Goal: Complete application form

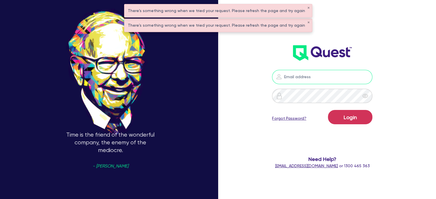
click at [303, 79] on input "email" at bounding box center [322, 77] width 100 height 14
type input "[EMAIL_ADDRESS][PERSON_NAME][DOMAIN_NAME]"
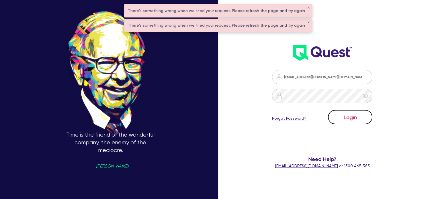
click at [347, 117] on button "Login" at bounding box center [350, 117] width 44 height 14
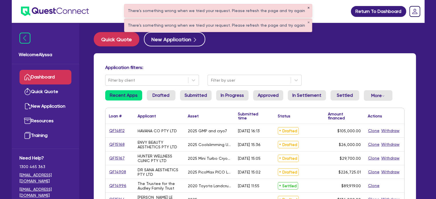
click at [307, 7] on button "✕" at bounding box center [308, 8] width 2 height 3
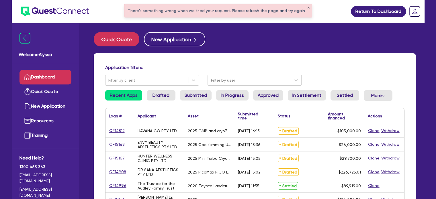
click at [307, 7] on button "✕" at bounding box center [308, 8] width 2 height 3
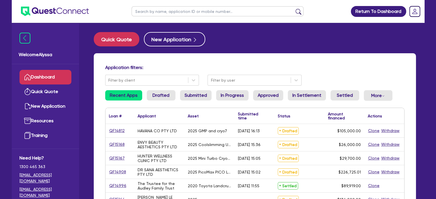
click at [241, 13] on input "text" at bounding box center [218, 11] width 172 height 10
click at [294, 9] on button "submit" at bounding box center [298, 13] width 9 height 8
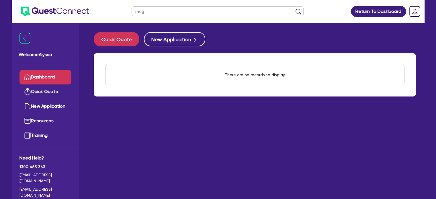
type input "meg"
click at [294, 9] on button "submit" at bounding box center [298, 13] width 9 height 8
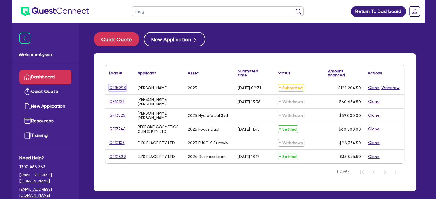
click at [111, 85] on link "QF15093" at bounding box center [117, 88] width 17 height 7
select select "SECONDARY_ASSETS"
select select "MEDICAL_DENTAL_LABORATORY_EQUIPMENT"
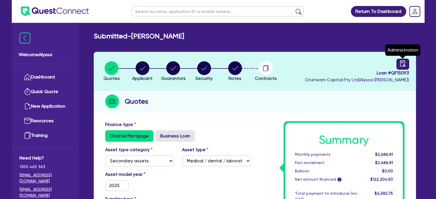
click at [400, 65] on icon "audit" at bounding box center [403, 63] width 6 height 6
select select "SUBMITTED_NEW"
select select "Other"
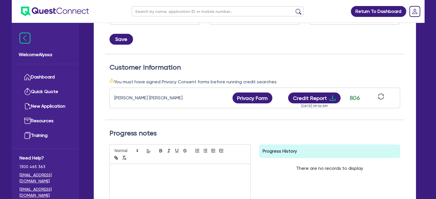
scroll to position [132, 0]
click at [321, 97] on button "Credit Report" at bounding box center [314, 98] width 52 height 11
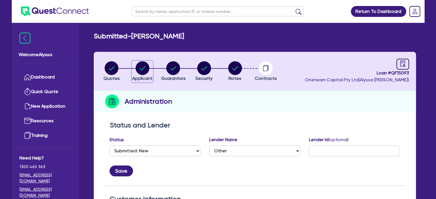
click at [142, 73] on circle "button" at bounding box center [143, 68] width 14 height 14
select select "SOLE_TRADER"
select select "HEALTH_BEAUTY"
select select "HAIR_BEAUTY_SALONS"
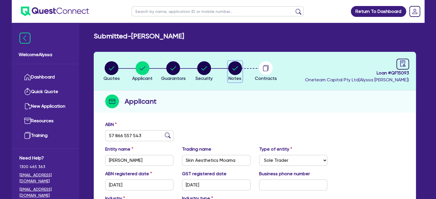
click at [233, 72] on circle "button" at bounding box center [235, 68] width 14 height 14
select select "Other"
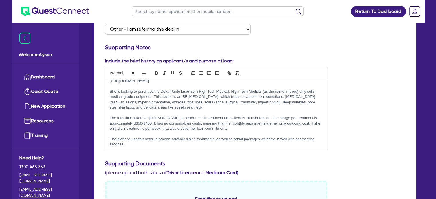
scroll to position [25, 0]
click at [198, 105] on p "She is looking to purchase the Deka Punto laser from High Tech Medical. High Te…" at bounding box center [216, 99] width 213 height 21
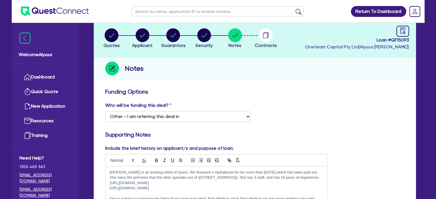
scroll to position [0, 0]
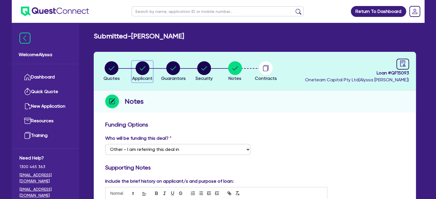
click at [144, 73] on circle "button" at bounding box center [143, 68] width 14 height 14
select select "SOLE_TRADER"
select select "HEALTH_BEAUTY"
select select "HAIR_BEAUTY_SALONS"
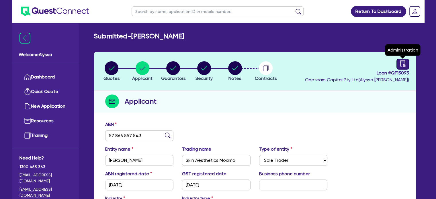
click at [404, 65] on icon "audit" at bounding box center [402, 63] width 5 height 6
select select "SUBMITTED_NEW"
select select "Other"
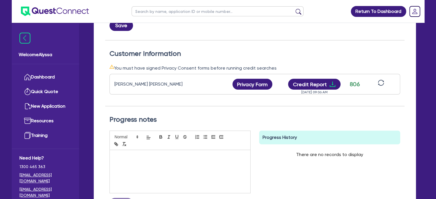
scroll to position [146, 0]
click at [323, 83] on button "Credit Report" at bounding box center [314, 84] width 52 height 11
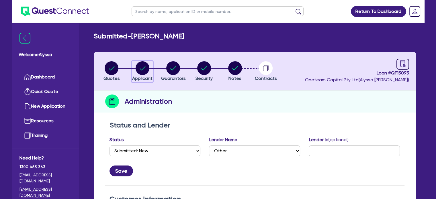
click at [145, 73] on circle "button" at bounding box center [143, 68] width 14 height 14
select select "SOLE_TRADER"
select select "HEALTH_BEAUTY"
select select "HAIR_BEAUTY_SALONS"
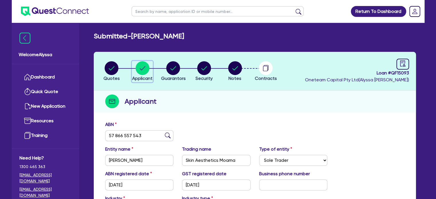
scroll to position [49, 0]
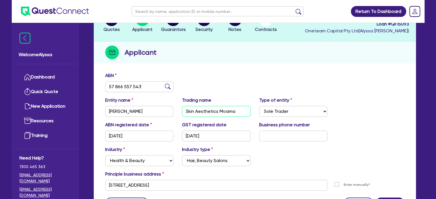
drag, startPoint x: 240, startPoint y: 114, endPoint x: 176, endPoint y: 114, distance: 63.4
click at [176, 114] on div "Entity name [PERSON_NAME] name Skin Aesthetics Moama Type of entity Select Sole…" at bounding box center [255, 109] width 308 height 25
click at [202, 8] on input "text" at bounding box center [218, 11] width 172 height 10
type input "vander"
click button "submit" at bounding box center [298, 13] width 9 height 8
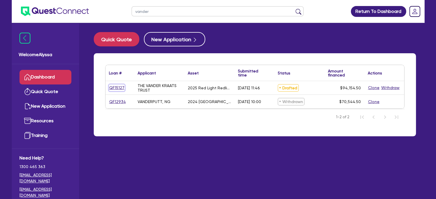
click at [117, 89] on link "QF15127" at bounding box center [117, 88] width 16 height 7
select select "SECONDARY_ASSETS"
select select "MEDICAL_DENTAL_LABORATORY_EQUIPMENT"
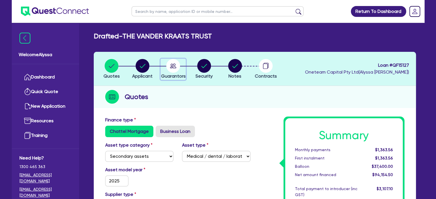
click at [180, 69] on icon "button" at bounding box center [173, 66] width 14 height 14
select select "DR"
select select "QLD"
select select "MARRIED"
select select "PROPERTY"
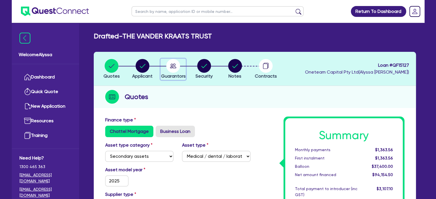
select select "INVESTMENT_PROPERTY"
select select "MRS"
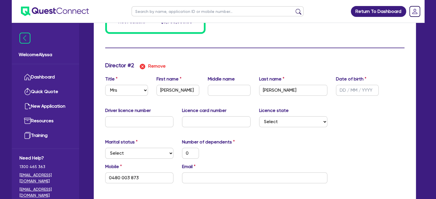
scroll to position [550, 0]
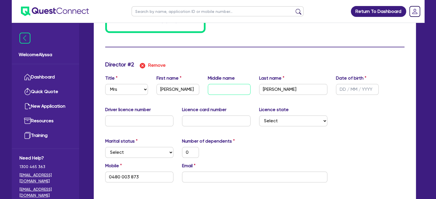
click at [214, 91] on input "text" at bounding box center [229, 89] width 43 height 11
type input "0"
type input "0402736742"
type input "1700000"
type input "2000000"
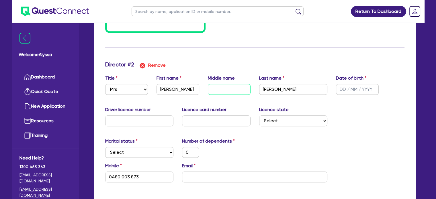
type input "I"
type input "0"
type input "0480 003 873"
type input "0"
type input "0402736742"
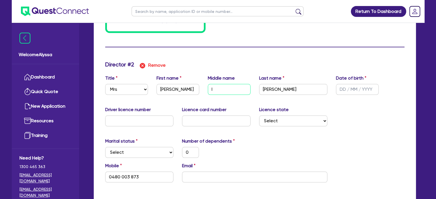
type input "1700000"
type input "2000000"
type input "Is"
type input "0"
type input "0480 003 873"
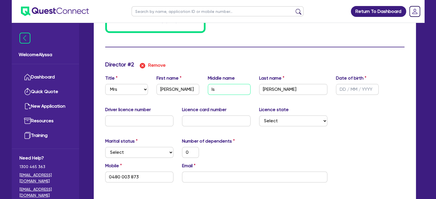
type input "0"
type input "0402736742"
type input "1700000"
type input "2000000"
type input "Iso"
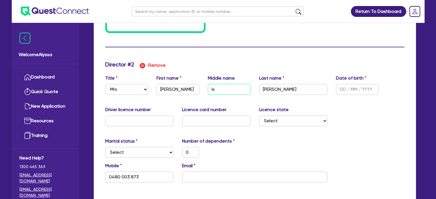
type input "0"
type input "0480 003 873"
type input "0"
type input "0402736742"
type input "1700000"
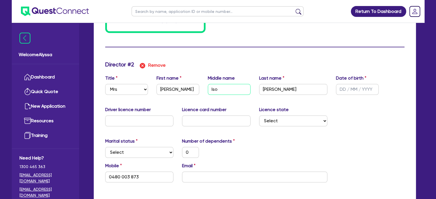
type input "2000000"
type input "Isob"
type input "0"
type input "0480 003 873"
type input "0"
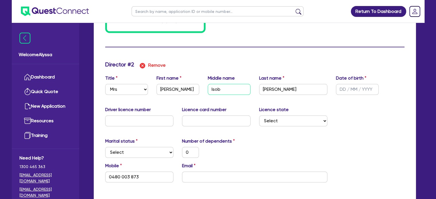
type input "0402736742"
type input "1700000"
type input "2000000"
type input "Isobe"
type input "0"
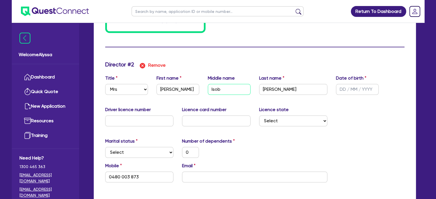
type input "0480 003 873"
type input "0"
type input "0402736742"
type input "1700000"
type input "2000000"
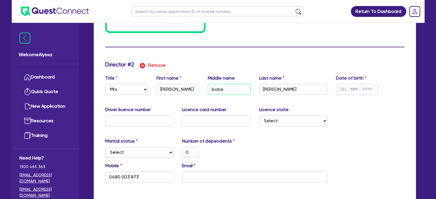
type input "Isobel"
type input "0"
type input "0480 003 873"
type input "Isobel"
type input "0"
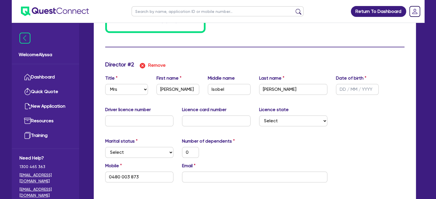
type input "0402 736 742"
type input "1,700,000"
type input "2,000,000"
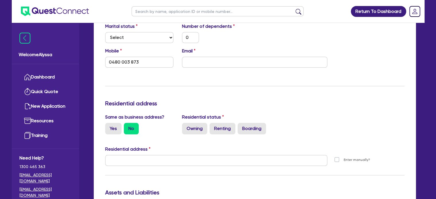
scroll to position [666, 0]
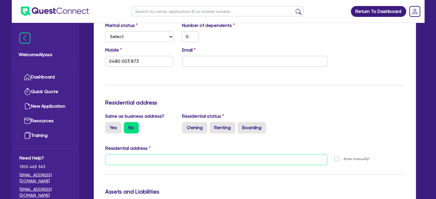
click at [136, 161] on input "text" at bounding box center [216, 159] width 222 height 11
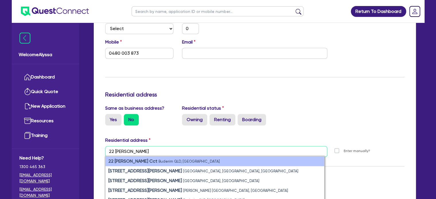
scroll to position [674, 0]
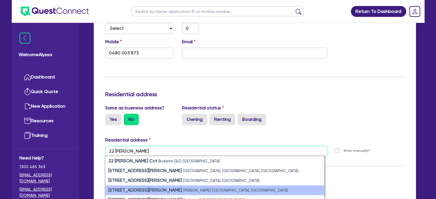
type input "22 [PERSON_NAME]"
click at [183, 191] on small "[PERSON_NAME] [GEOGRAPHIC_DATA], [GEOGRAPHIC_DATA]" at bounding box center [235, 190] width 105 height 4
type input "0"
type input "0402 736 742"
type input "1,700,000"
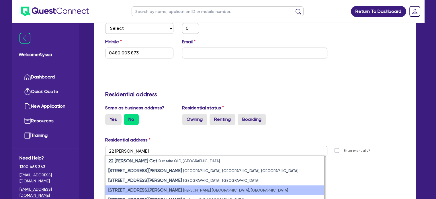
type input "2,000,000"
type input "0"
type input "0480 003 873"
type input "[STREET_ADDRESS][PERSON_NAME][PERSON_NAME]"
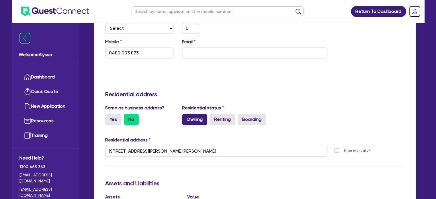
click at [200, 115] on label "Owning" at bounding box center [194, 119] width 25 height 11
click at [186, 115] on input "Owning" at bounding box center [184, 116] width 4 height 4
radio input "true"
type input "0"
type input "0402736742"
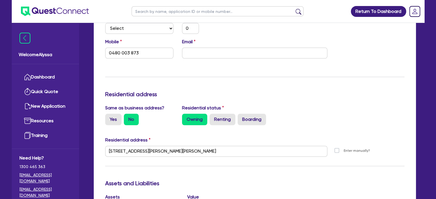
type input "1700000"
type input "2000000"
type input "0"
type input "0480 003 873"
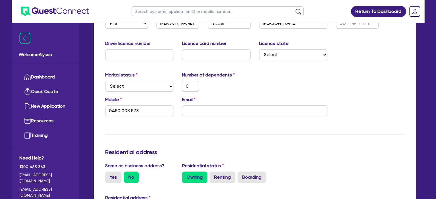
scroll to position [615, 0]
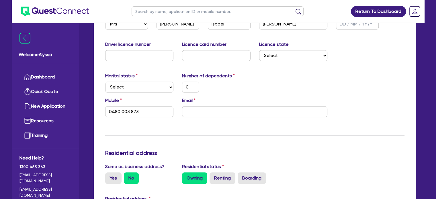
type input "0"
type input "0402 736 742"
type input "1,700,000"
type input "2,000,000"
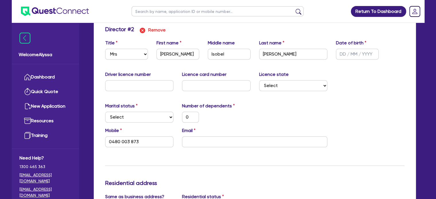
scroll to position [584, 0]
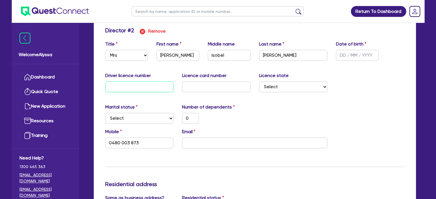
click at [150, 87] on input "text" at bounding box center [139, 86] width 69 height 11
type input "0"
type input "0402736742"
type input "1700000"
type input "2000000"
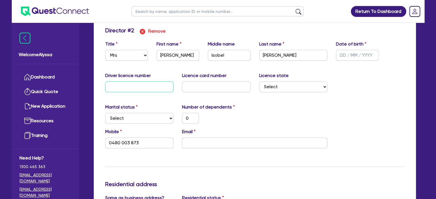
type input "4"
type input "0"
type input "0480 003 873"
type input "0"
type input "0402736742"
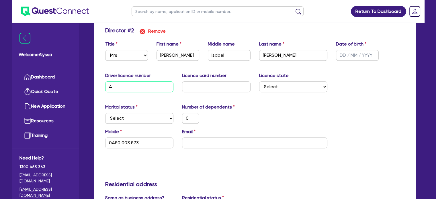
type input "1700000"
type input "2000000"
type input "40"
type input "0"
type input "0480 003 873"
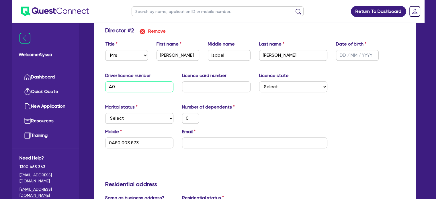
type input "0"
type input "0402736742"
type input "1700000"
type input "2000000"
type input "407"
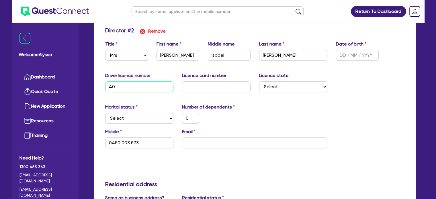
type input "0"
type input "0480 003 873"
type input "0"
type input "0402736742"
type input "1700000"
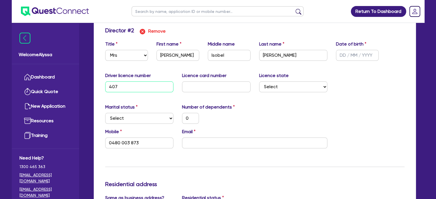
type input "2000000"
type input "4079"
type input "0"
type input "0480 003 873"
type input "0"
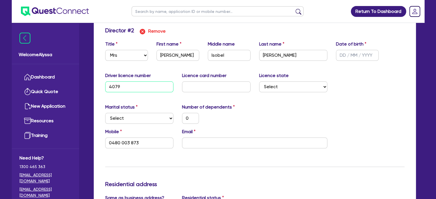
type input "0402736742"
type input "1700000"
type input "2000000"
type input "40790"
type input "0"
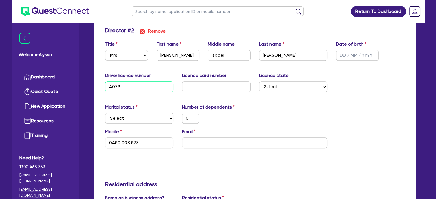
type input "0480 003 873"
type input "0"
type input "0402736742"
type input "1700000"
type input "2000000"
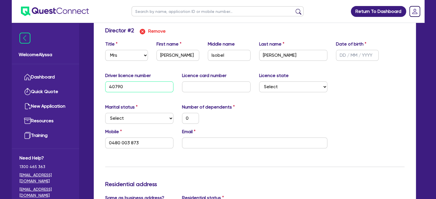
type input "407902"
type input "0"
type input "0480 003 873"
type input "0"
type input "0402736742"
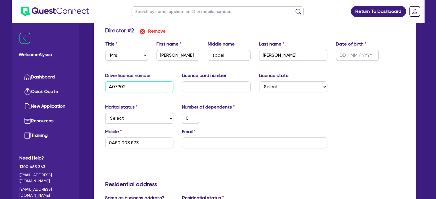
type input "1700000"
type input "2000000"
type input "4079025"
type input "0"
type input "0480 003 873"
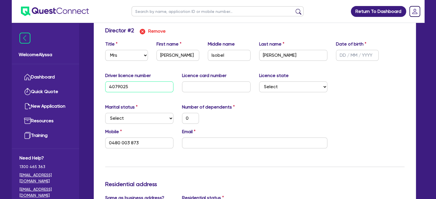
type input "4079025"
type input "0"
type input "0402 736 742"
type input "1,700,000"
type input "2,000,000"
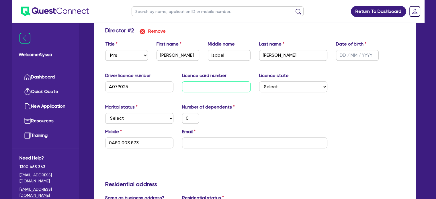
click at [191, 88] on input "text" at bounding box center [216, 86] width 69 height 11
click at [347, 54] on input "text" at bounding box center [357, 55] width 43 height 11
type input "0"
type input "0402736742"
type input "1700000"
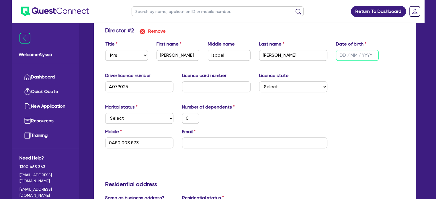
type input "2000000"
type input "0 / /"
type input "0"
type input "0480 003 873"
type input "0"
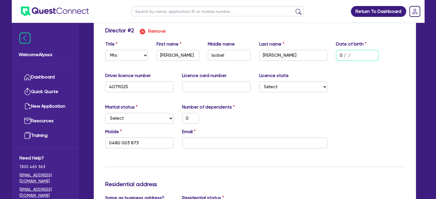
type input "0402736742"
type input "1700000"
type input "2000000"
type input "03/ /"
type input "0"
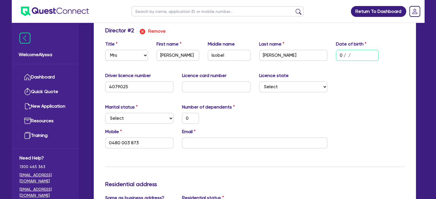
type input "0480 003 873"
type input "0"
type input "0402736742"
type input "1700000"
type input "2000000"
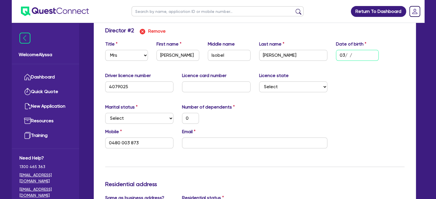
type input "03/0 /"
type input "0"
type input "0480 003 873"
type input "0"
type input "0402736742"
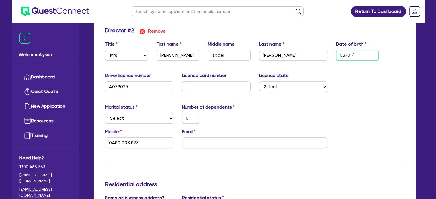
type input "1700000"
type input "2000000"
type input "03/03/"
type input "0"
type input "0480 003 873"
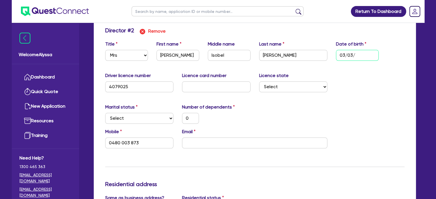
type input "0"
type input "0402736742"
type input "1700000"
type input "2000000"
type input "03/03/1"
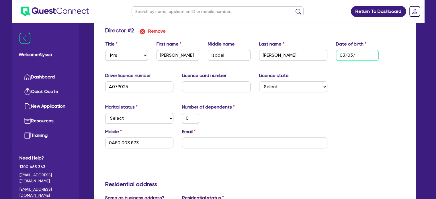
type input "0"
type input "0480 003 873"
type input "0"
type input "0402736742"
type input "1700000"
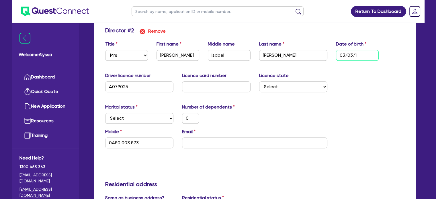
type input "2000000"
type input "[DATE]"
type input "0"
type input "0480 003 873"
type input "0"
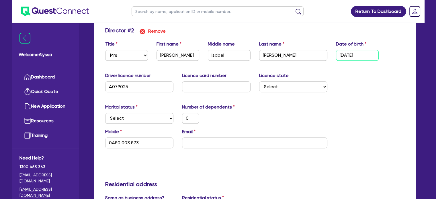
type input "0402736742"
type input "1700000"
type input "2000000"
type input "03/03/195"
type input "0"
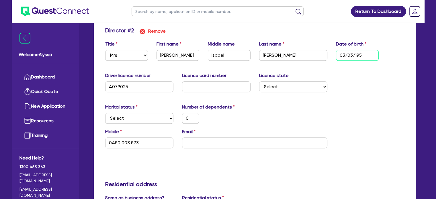
type input "0480 003 873"
type input "0"
type input "0402736742"
type input "1700000"
type input "2000000"
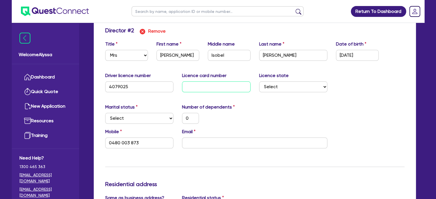
click at [211, 87] on input "text" at bounding box center [216, 86] width 69 height 11
click at [150, 115] on select "Select Single Married De Facto / Partner" at bounding box center [139, 118] width 69 height 11
click at [105, 113] on select "Select Single Married De Facto / Partner" at bounding box center [139, 118] width 69 height 11
click at [292, 88] on select "Select [GEOGRAPHIC_DATA] [GEOGRAPHIC_DATA] [GEOGRAPHIC_DATA] [GEOGRAPHIC_DATA] …" at bounding box center [293, 86] width 69 height 11
click at [259, 81] on select "Select [GEOGRAPHIC_DATA] [GEOGRAPHIC_DATA] [GEOGRAPHIC_DATA] [GEOGRAPHIC_DATA] …" at bounding box center [293, 86] width 69 height 11
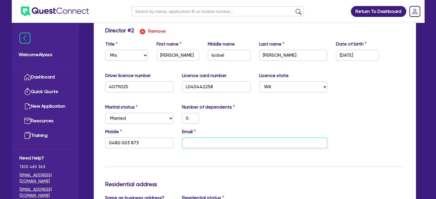
click at [193, 142] on input "email" at bounding box center [254, 143] width 145 height 11
paste input "[EMAIL_ADDRESS][DOMAIN_NAME]"
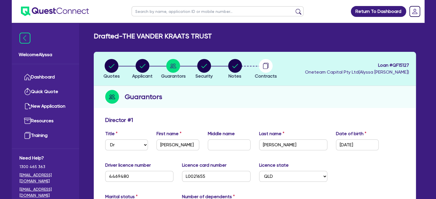
scroll to position [0, 0]
click at [237, 67] on circle "button" at bounding box center [235, 66] width 14 height 14
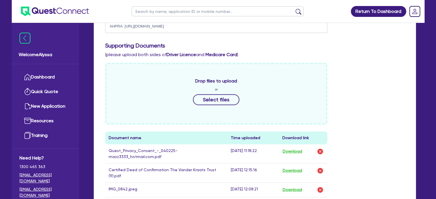
scroll to position [222, 0]
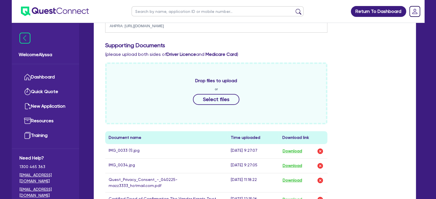
click at [375, 167] on div "Drop files to upload or Select files Document name Time uploaded Download link …" at bounding box center [255, 182] width 308 height 241
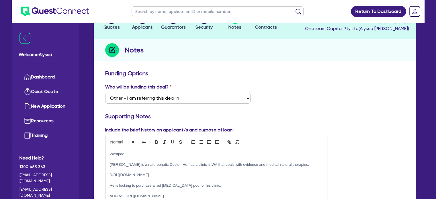
scroll to position [0, 0]
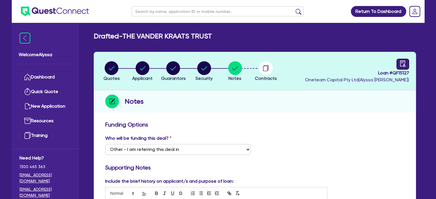
click at [398, 59] on link at bounding box center [402, 64] width 13 height 11
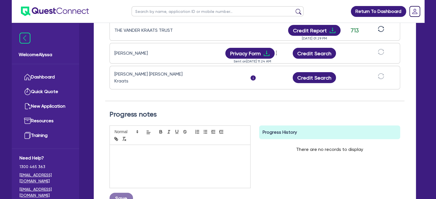
scroll to position [169, 0]
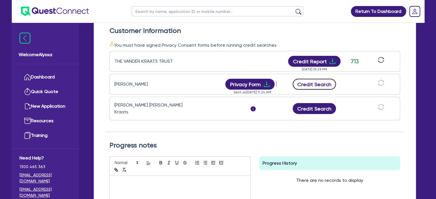
click at [323, 85] on button "Credit Search" at bounding box center [315, 84] width 44 height 11
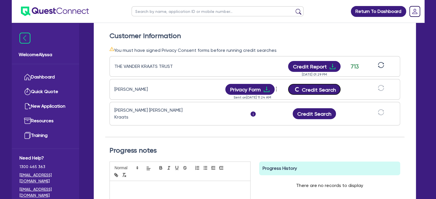
scroll to position [55, 0]
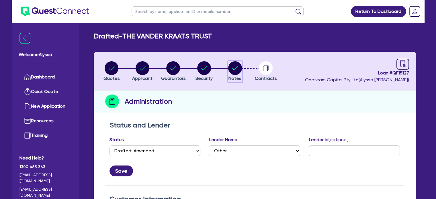
click at [234, 68] on circle "button" at bounding box center [235, 68] width 14 height 14
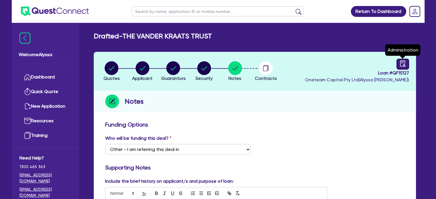
click at [400, 66] on icon "audit" at bounding box center [403, 63] width 6 height 6
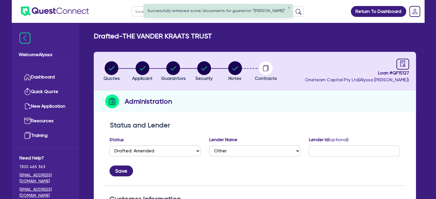
scroll to position [105, 0]
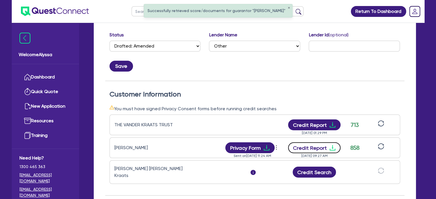
click at [307, 146] on button "Credit Report" at bounding box center [314, 147] width 52 height 11
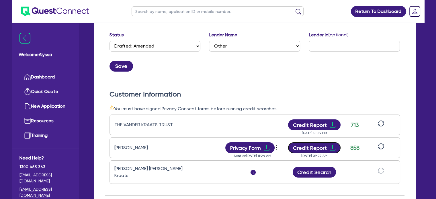
scroll to position [0, 0]
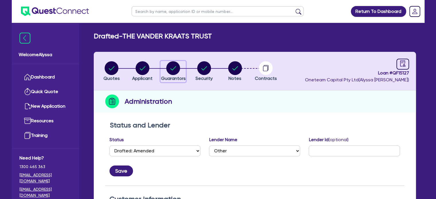
click at [172, 67] on circle "button" at bounding box center [173, 68] width 14 height 14
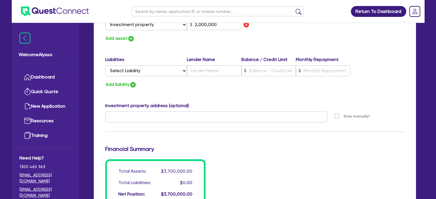
scroll to position [381, 0]
click at [144, 72] on select "Select Liability Credit card Mortgage Investment property loan Vehicle loan Tru…" at bounding box center [146, 71] width 82 height 11
click at [105, 66] on select "Select Liability Credit card Mortgage Investment property loan Vehicle loan Tru…" at bounding box center [146, 71] width 82 height 11
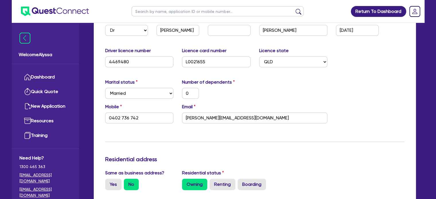
scroll to position [0, 0]
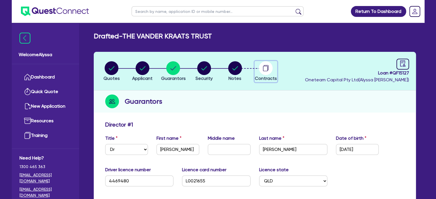
click at [268, 73] on circle "button" at bounding box center [266, 68] width 14 height 14
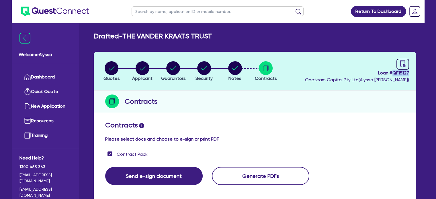
drag, startPoint x: 410, startPoint y: 72, endPoint x: 393, endPoint y: 73, distance: 16.4
click at [393, 73] on header "Quotes Applicant [GEOGRAPHIC_DATA] Security Notes Contracts Loan # QF15127 Onet…" at bounding box center [255, 71] width 322 height 39
copy span "QF15127"
click at [245, 66] on li "Notes" at bounding box center [235, 71] width 31 height 20
click at [239, 68] on circle "button" at bounding box center [235, 68] width 14 height 14
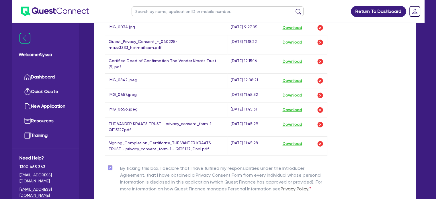
scroll to position [392, 0]
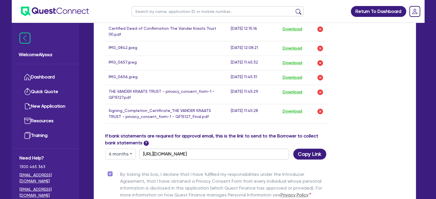
click at [386, 172] on div "By ticking this box, I declare that I have fulfilled my responsibilities under …" at bounding box center [255, 186] width 308 height 30
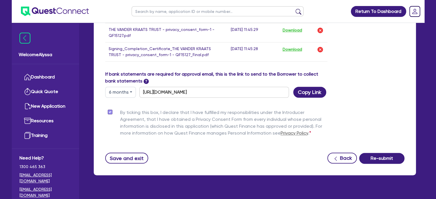
scroll to position [454, 0]
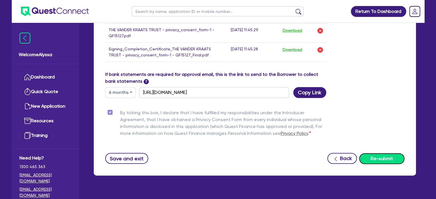
click at [369, 153] on button "Re-submit" at bounding box center [381, 158] width 45 height 11
